Goal: Task Accomplishment & Management: Manage account settings

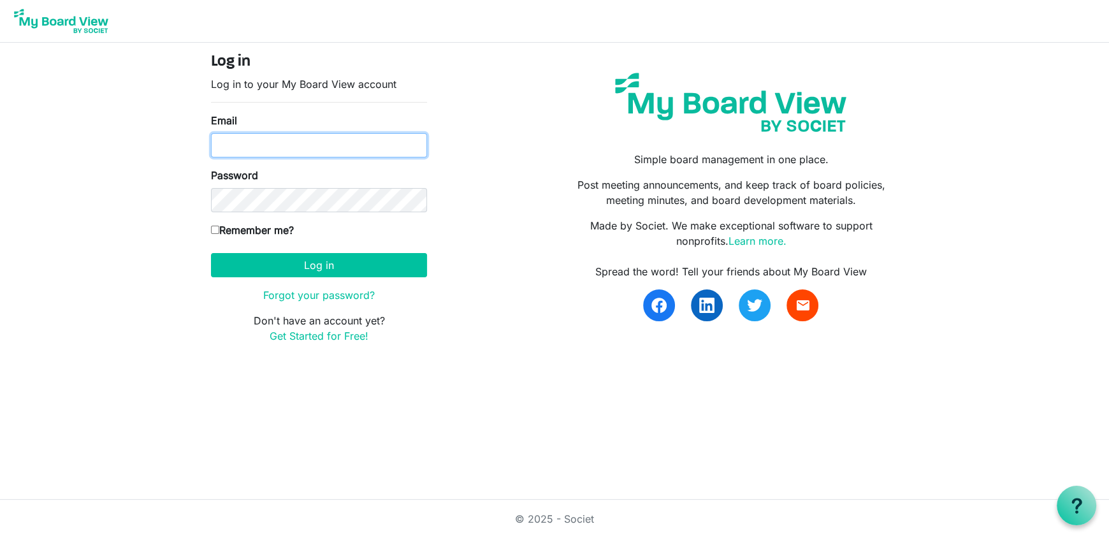
drag, startPoint x: 0, startPoint y: 0, endPoint x: 273, endPoint y: 139, distance: 306.0
click at [273, 139] on input "Email" at bounding box center [319, 145] width 216 height 24
type input "[EMAIL_ADDRESS][DOMAIN_NAME]"
click at [253, 234] on label "Remember me?" at bounding box center [252, 229] width 83 height 15
click at [219, 234] on input "Remember me?" at bounding box center [215, 230] width 8 height 8
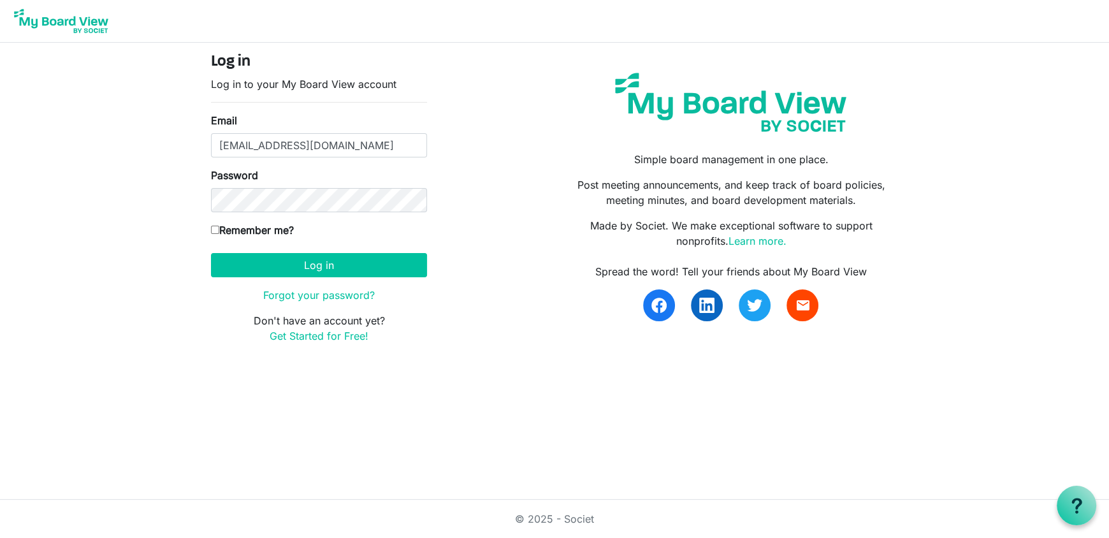
checkbox input "true"
click at [259, 253] on button "Log in" at bounding box center [319, 265] width 216 height 24
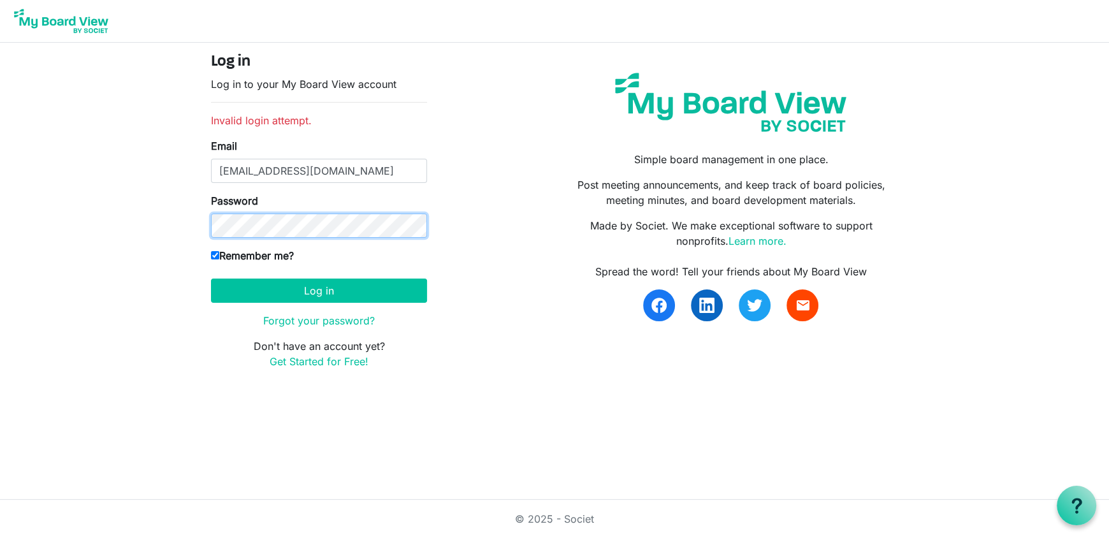
click at [211, 278] on button "Log in" at bounding box center [319, 290] width 216 height 24
click at [343, 321] on link "Forgot your password?" at bounding box center [319, 320] width 112 height 13
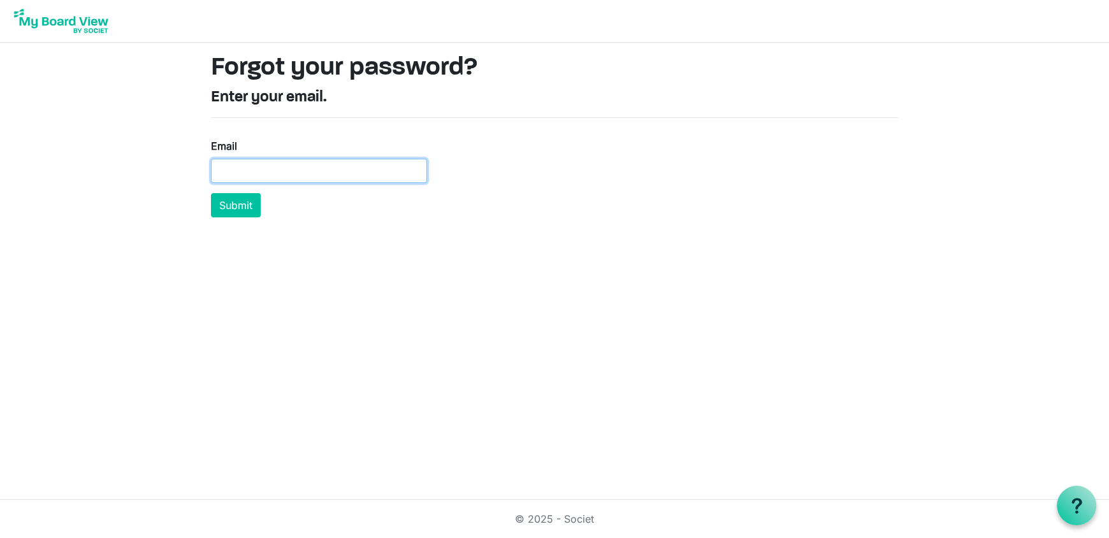
click at [312, 166] on input "Email" at bounding box center [319, 171] width 216 height 24
type input "[EMAIL_ADDRESS][DOMAIN_NAME]"
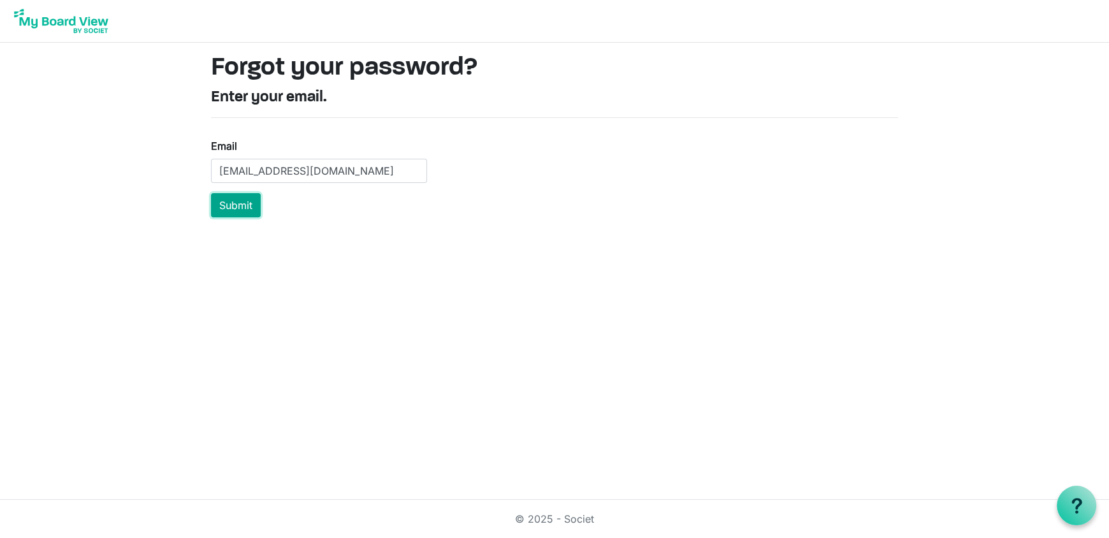
click at [241, 208] on button "Submit" at bounding box center [236, 205] width 50 height 24
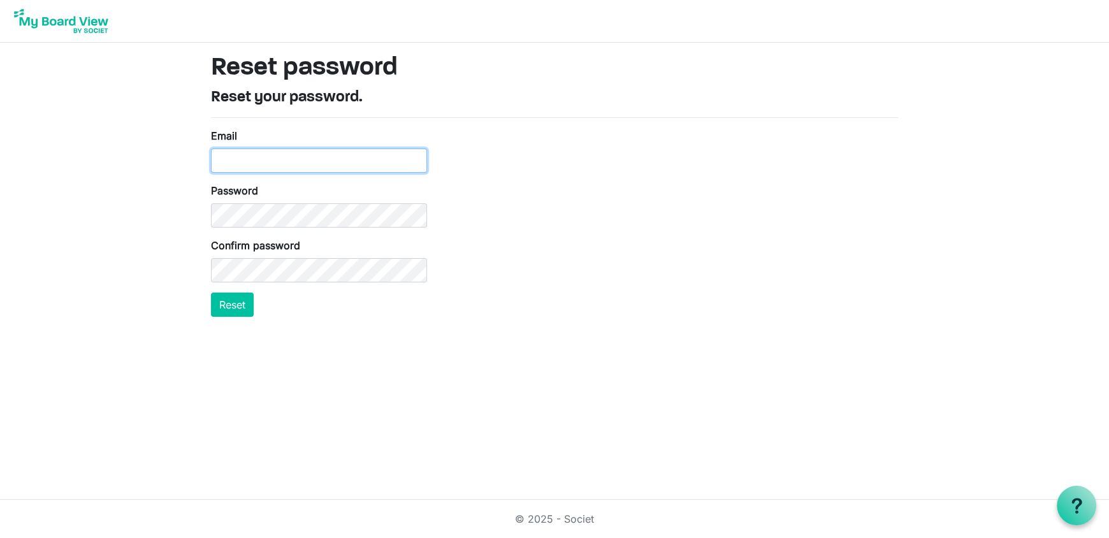
click at [324, 159] on input "Email" at bounding box center [319, 160] width 216 height 24
type input "[EMAIL_ADDRESS][DOMAIN_NAME]"
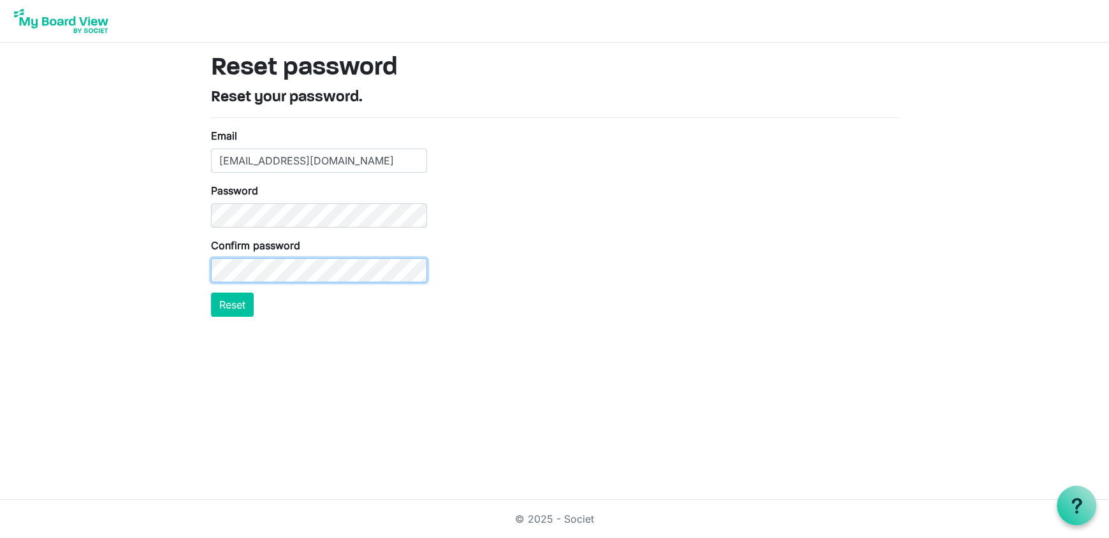
click at [211, 292] on button "Reset" at bounding box center [232, 304] width 43 height 24
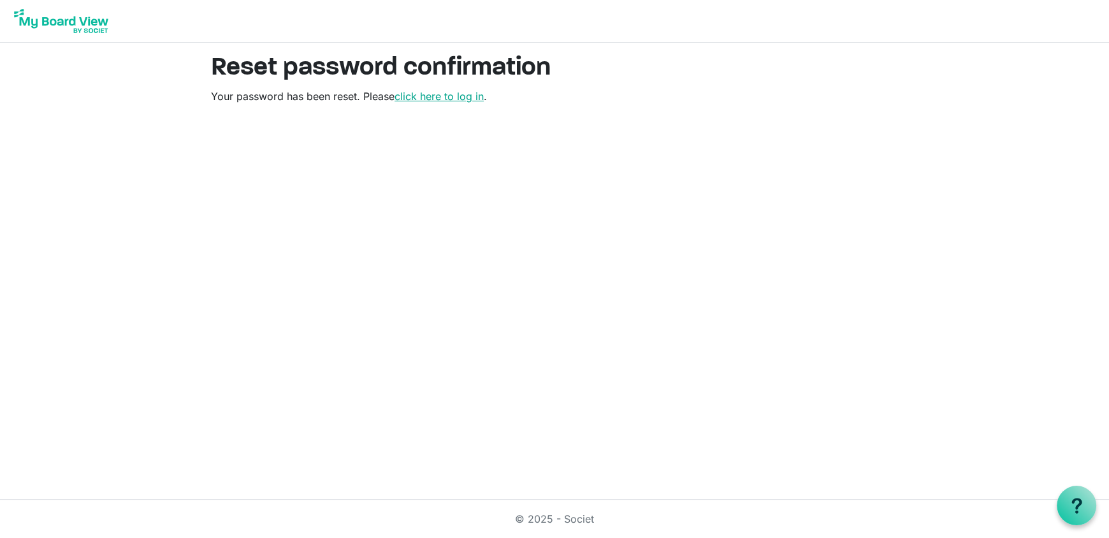
click at [421, 96] on link "click here to log in" at bounding box center [438, 96] width 89 height 13
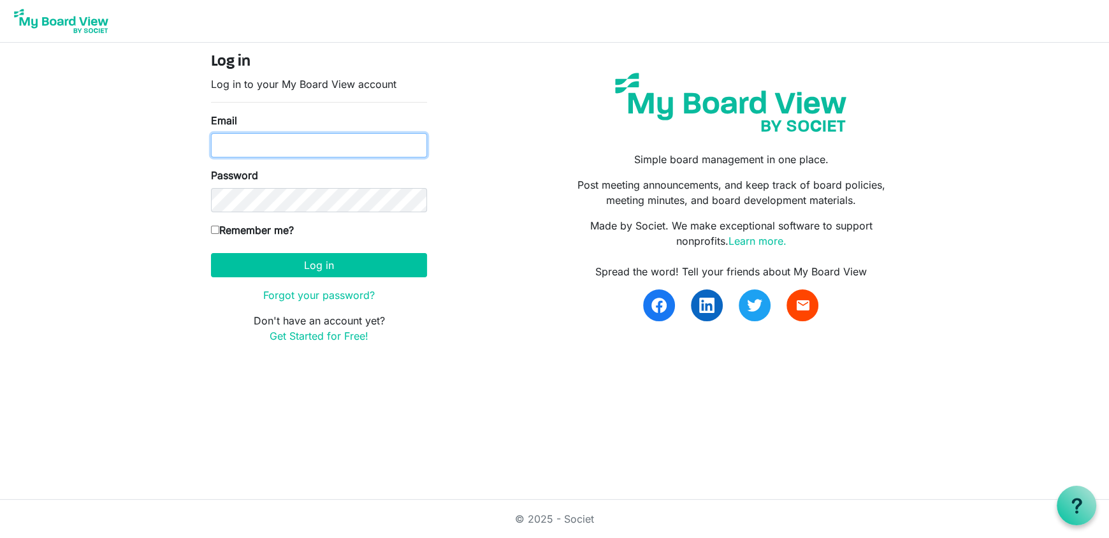
click at [384, 151] on input "Email" at bounding box center [319, 145] width 216 height 24
type input "zoeswesthoff@gmail.com"
click at [278, 229] on label "Remember me?" at bounding box center [252, 229] width 83 height 15
click at [219, 229] on input "Remember me?" at bounding box center [215, 230] width 8 height 8
checkbox input "true"
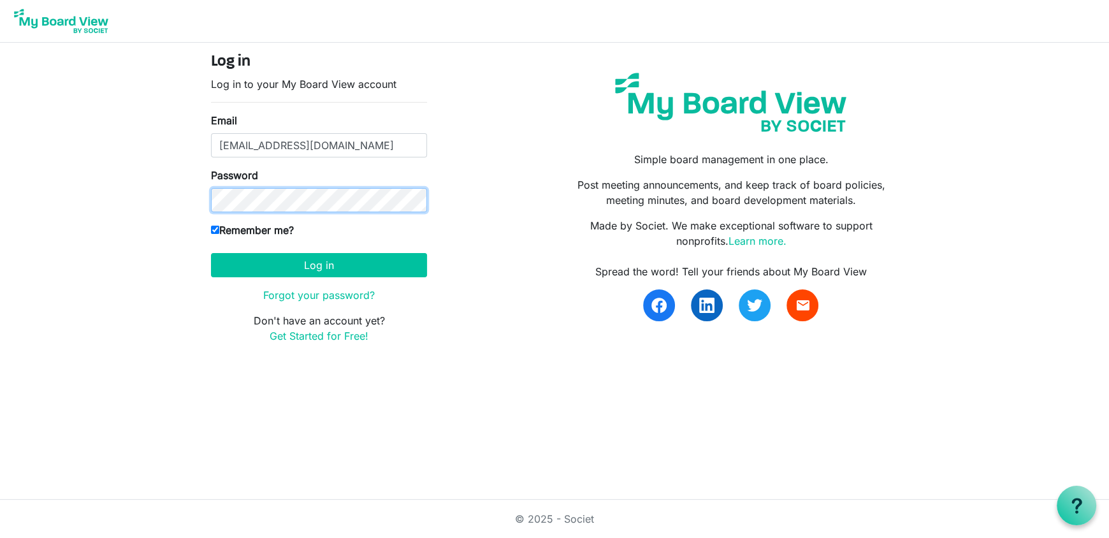
click at [211, 253] on button "Log in" at bounding box center [319, 265] width 216 height 24
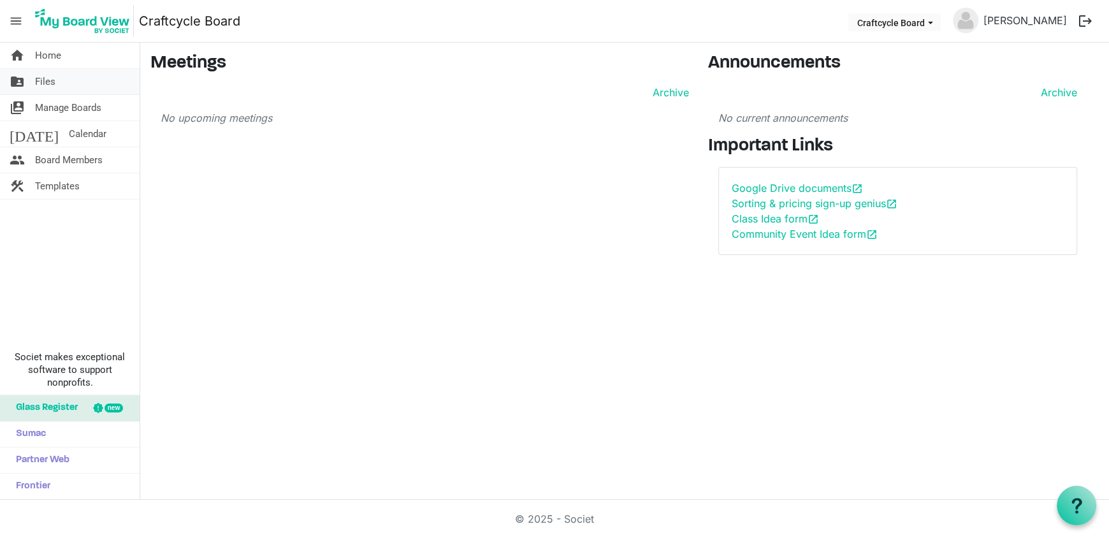
click at [56, 79] on link "folder_shared Files" at bounding box center [70, 81] width 140 height 25
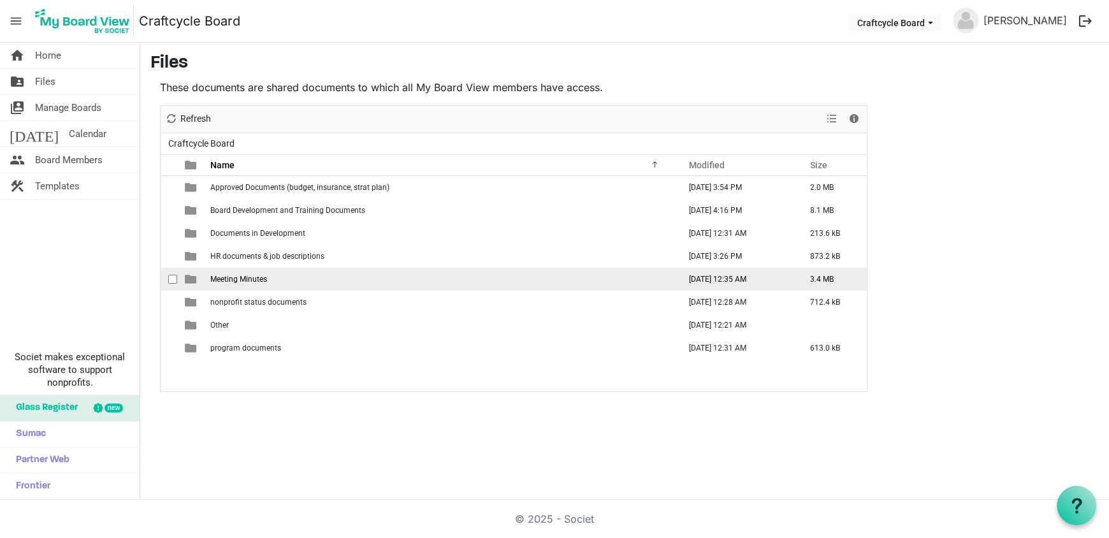
click at [261, 278] on span "Meeting Minutes" at bounding box center [238, 279] width 57 height 9
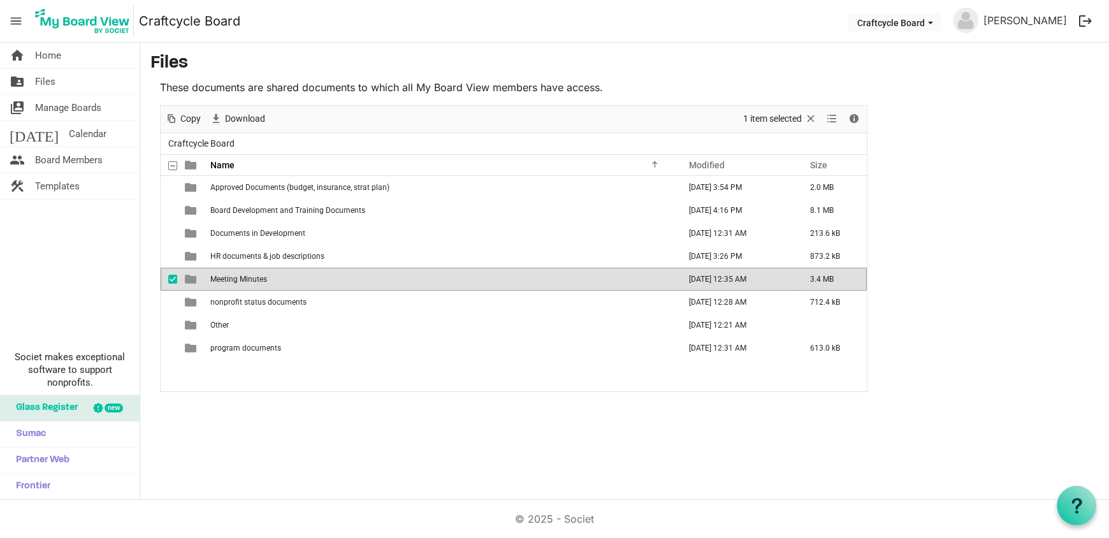
click at [261, 278] on span "Meeting Minutes" at bounding box center [238, 279] width 57 height 9
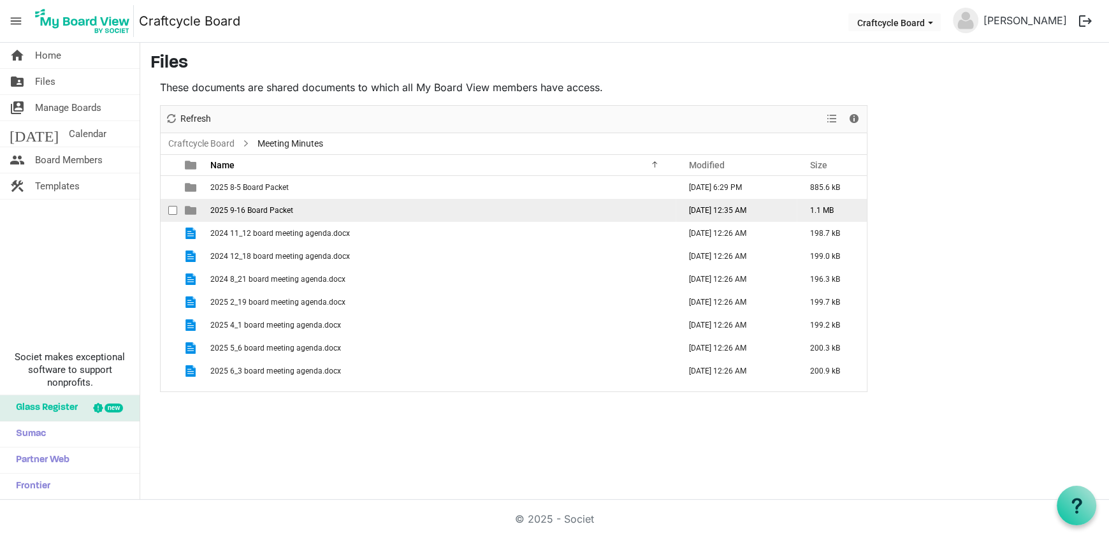
click at [248, 206] on span "2025 9-16 Board Packet" at bounding box center [251, 210] width 83 height 9
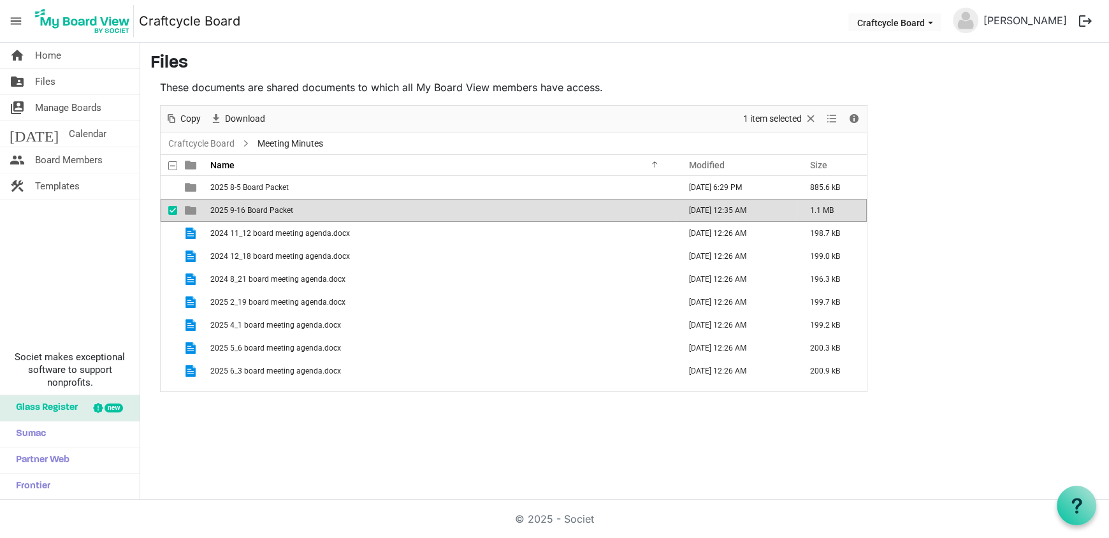
click at [248, 206] on span "2025 9-16 Board Packet" at bounding box center [251, 210] width 83 height 9
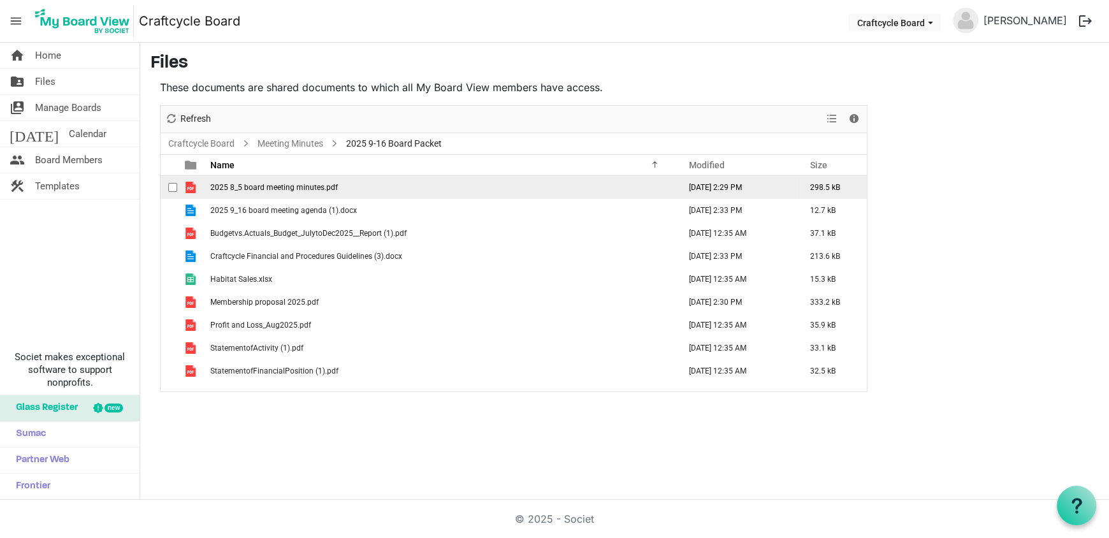
click at [263, 191] on span "2025 8_5 board meeting minutes.pdf" at bounding box center [273, 187] width 127 height 9
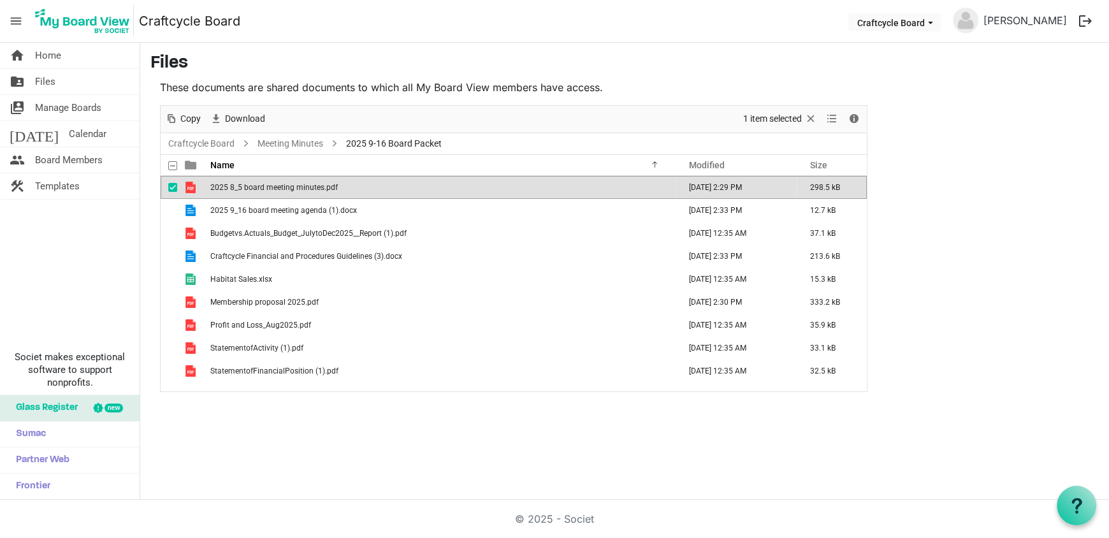
click at [263, 191] on span "2025 8_5 board meeting minutes.pdf" at bounding box center [273, 187] width 127 height 9
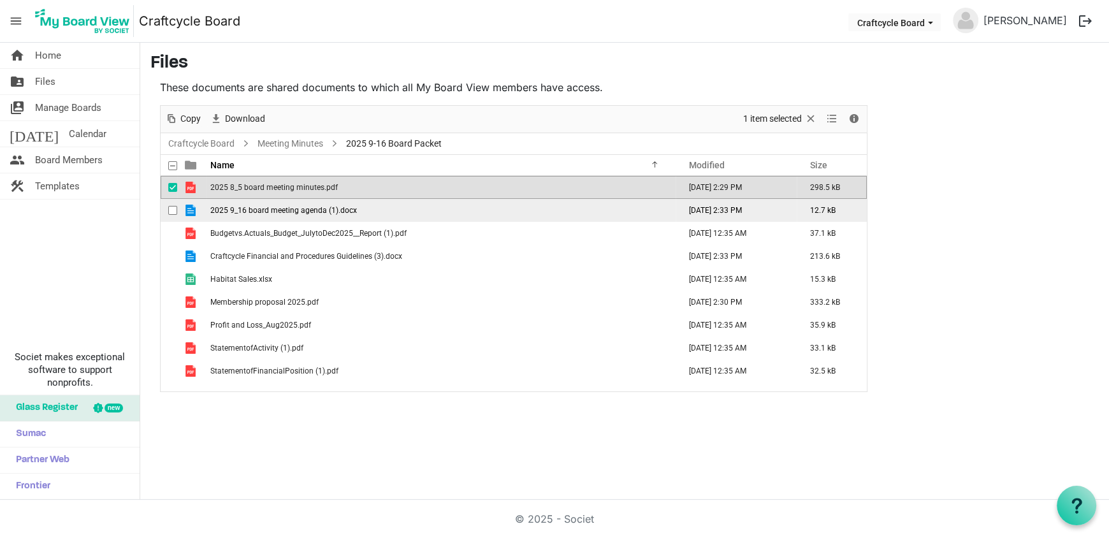
click at [320, 212] on span "2025 9_16 board meeting agenda (1).docx" at bounding box center [283, 210] width 147 height 9
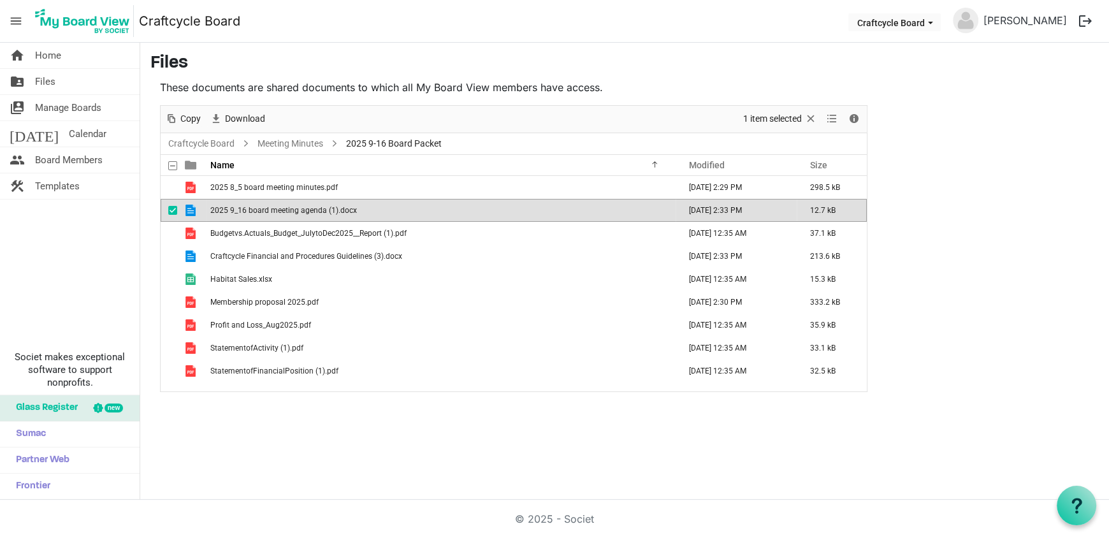
click at [320, 212] on span "2025 9_16 board meeting agenda (1).docx" at bounding box center [283, 210] width 147 height 9
click at [291, 207] on span "2025 9_16 board meeting agenda (1).docx" at bounding box center [283, 210] width 147 height 9
click at [234, 204] on td "2025 9_16 board meeting agenda (1).docx" at bounding box center [440, 210] width 469 height 23
click at [222, 214] on td "2025 9_16 board meeting agenda (1).docx" at bounding box center [440, 210] width 469 height 23
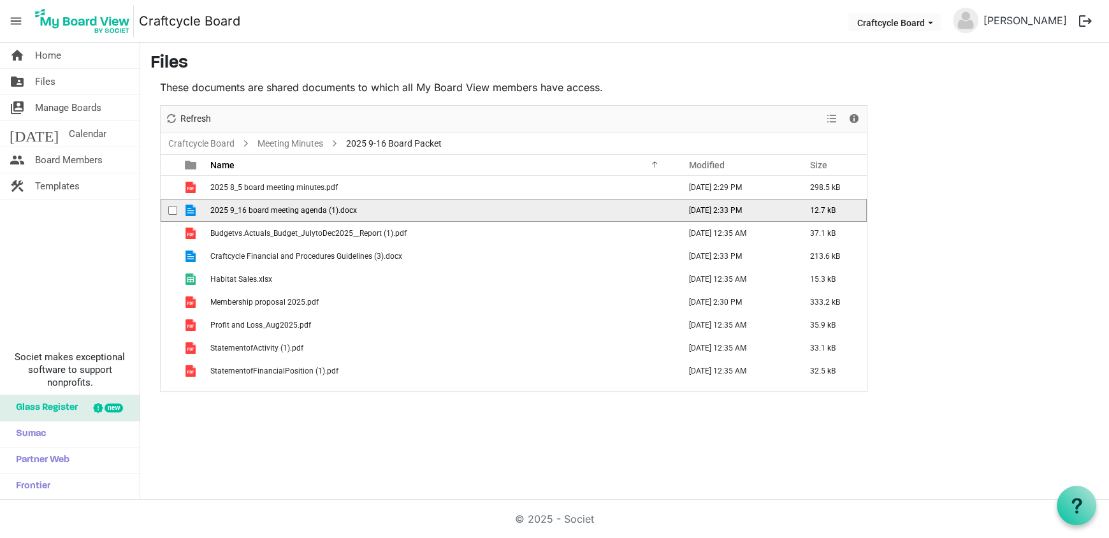
click at [222, 214] on td "2025 9_16 board meeting agenda (1).docx" at bounding box center [440, 210] width 469 height 23
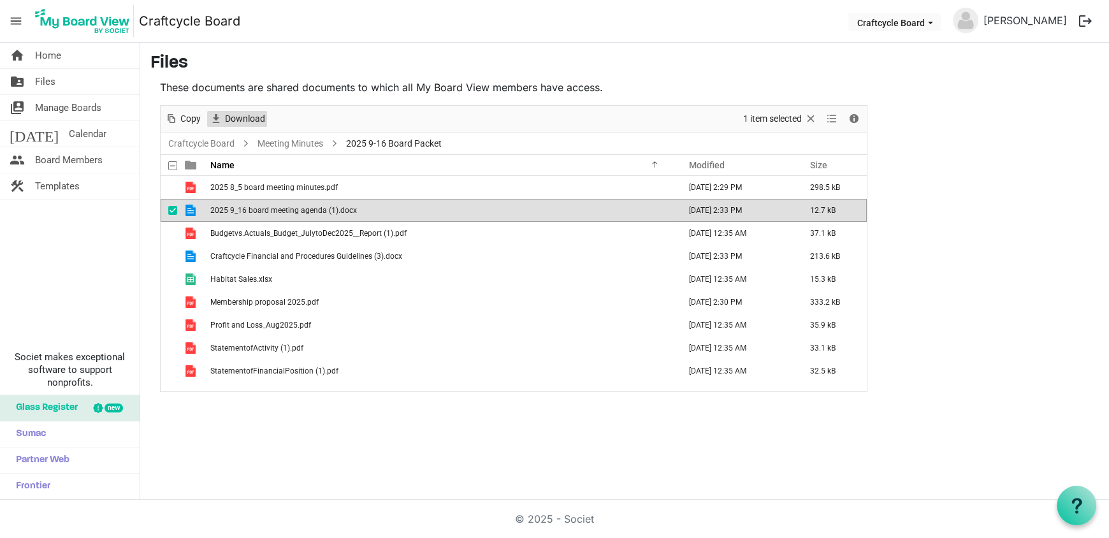
click at [244, 120] on span "Download" at bounding box center [245, 119] width 43 height 16
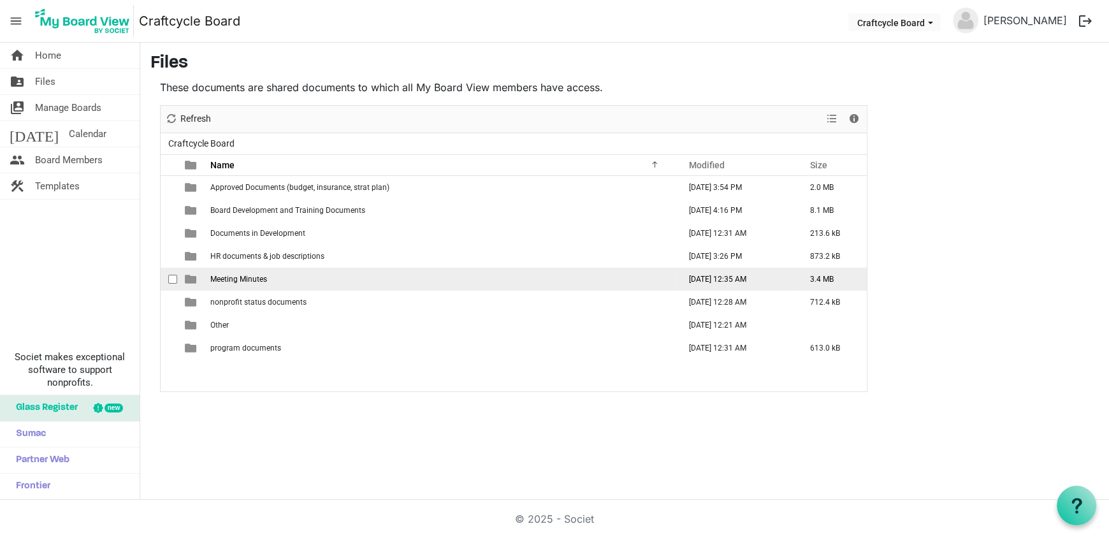
click at [247, 275] on span "Meeting Minutes" at bounding box center [238, 279] width 57 height 9
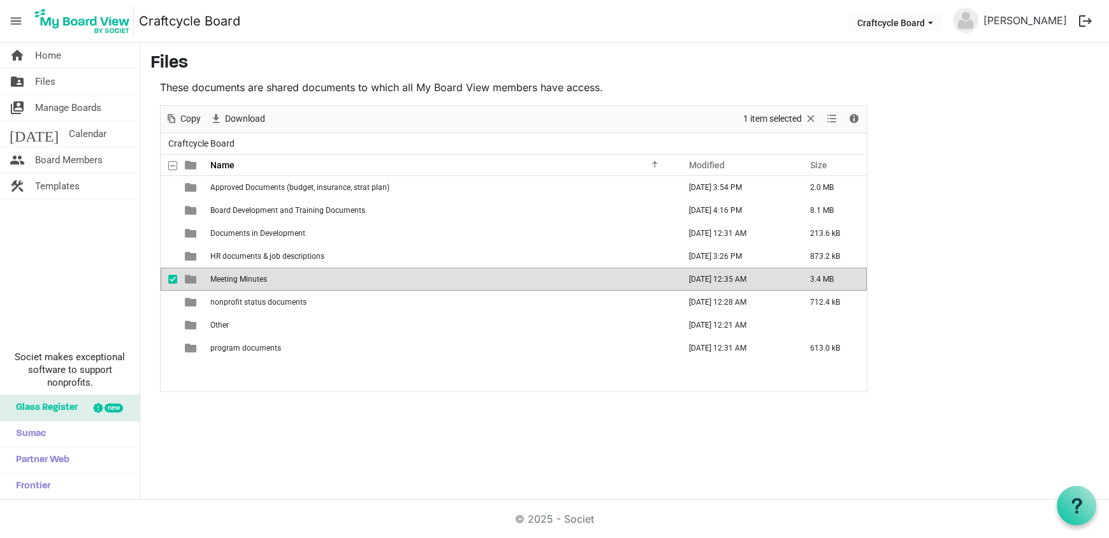
click at [247, 275] on span "Meeting Minutes" at bounding box center [238, 279] width 57 height 9
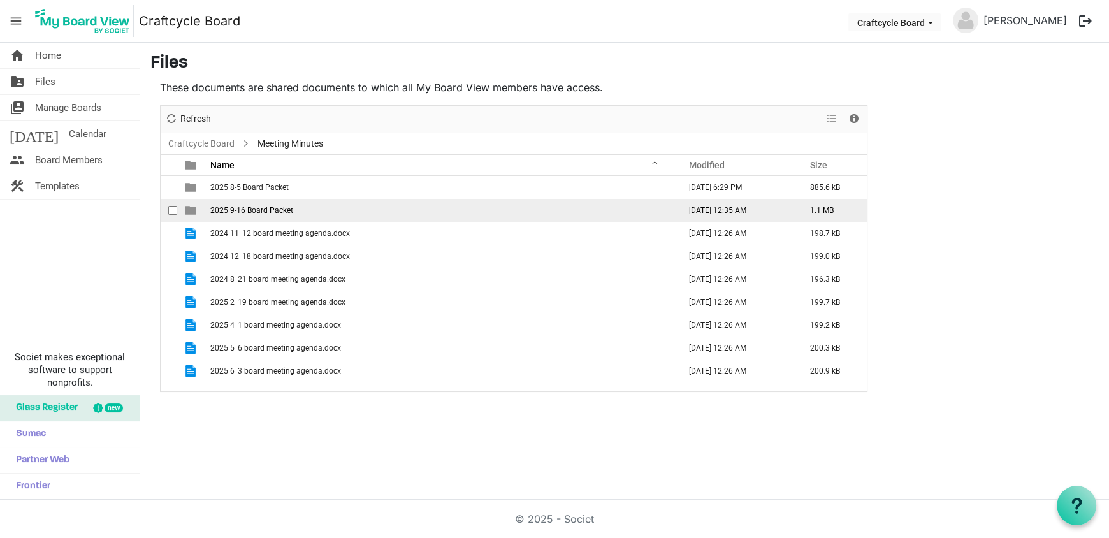
click at [248, 208] on span "2025 9-16 Board Packet" at bounding box center [251, 210] width 83 height 9
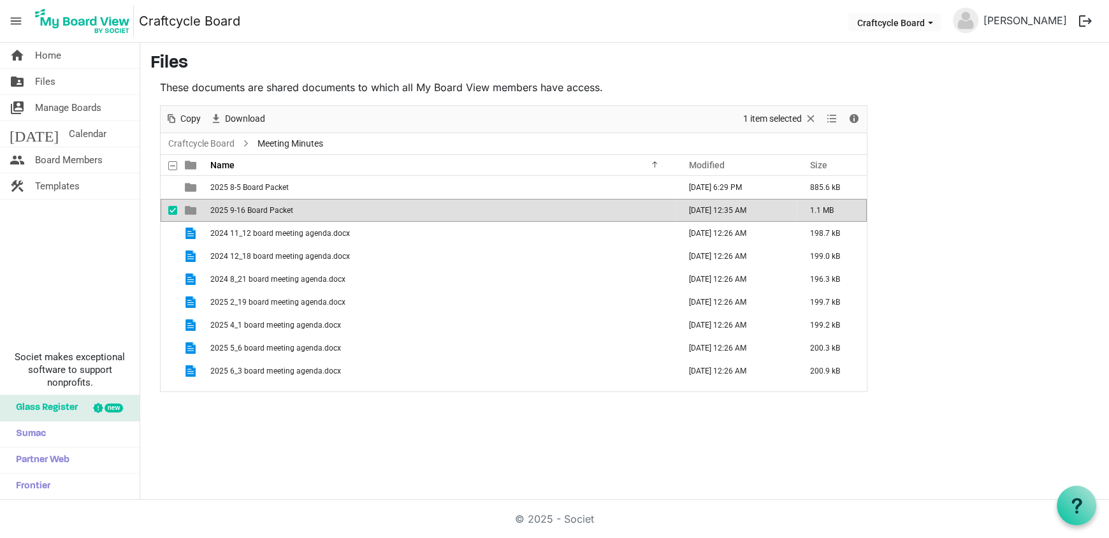
click at [248, 208] on span "2025 9-16 Board Packet" at bounding box center [251, 210] width 83 height 9
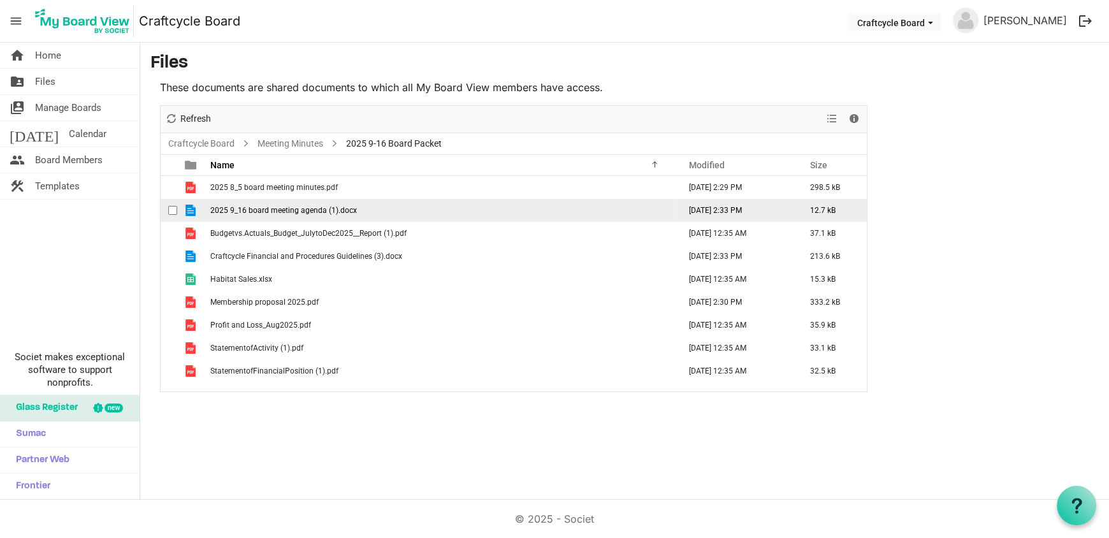
click at [248, 208] on span "2025 9_16 board meeting agenda (1).docx" at bounding box center [283, 210] width 147 height 9
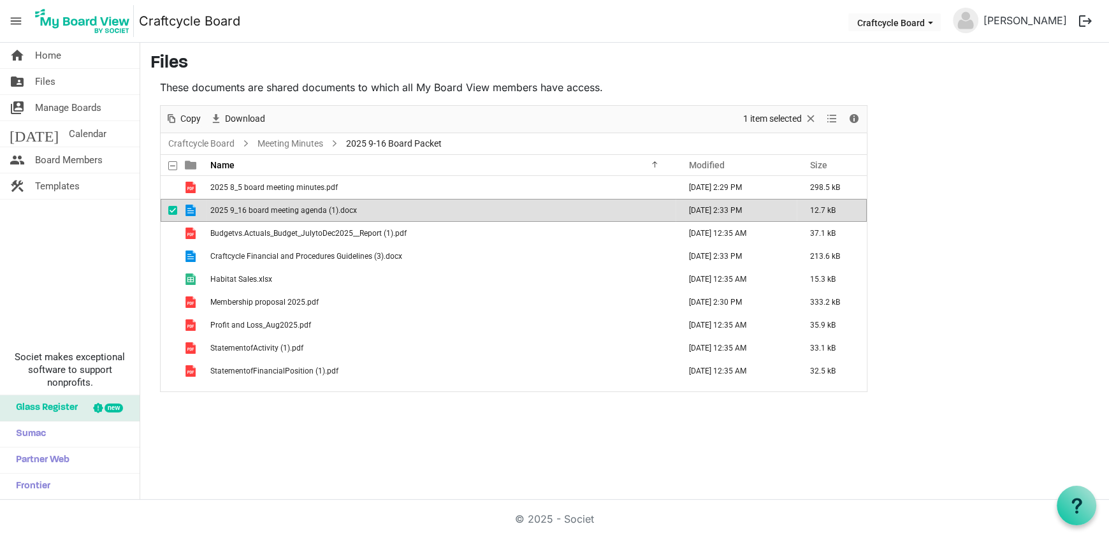
click at [248, 208] on span "2025 9_16 board meeting agenda (1).docx" at bounding box center [283, 210] width 147 height 9
